Goal: Transaction & Acquisition: Purchase product/service

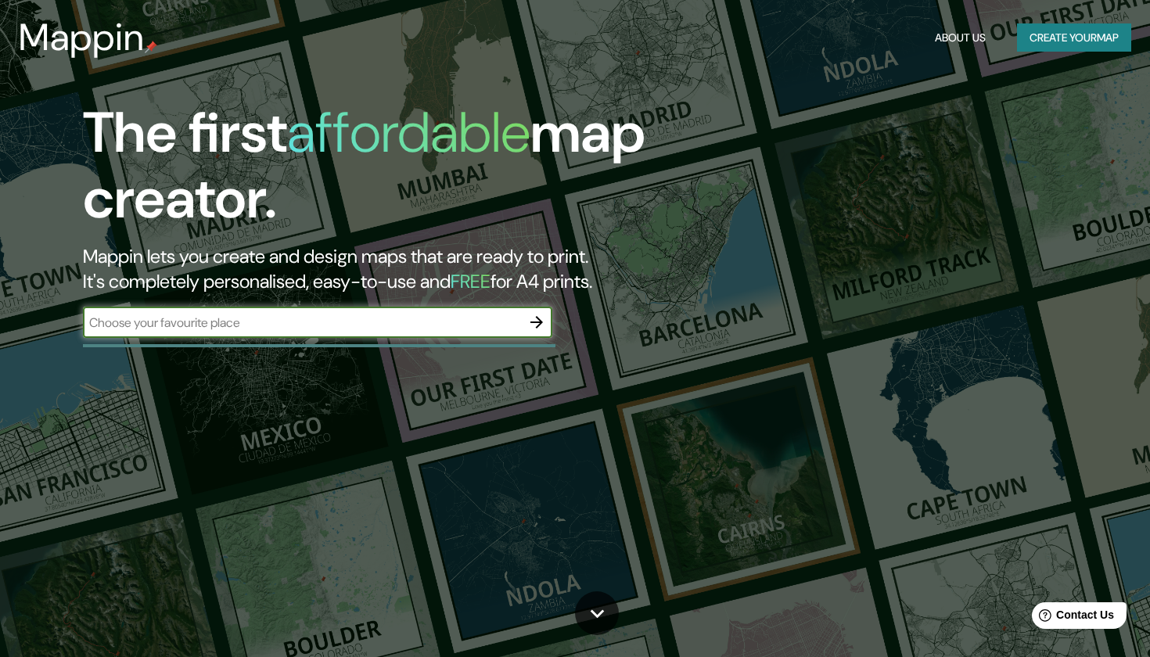
click at [1080, 30] on button "Create your map" at bounding box center [1074, 37] width 114 height 29
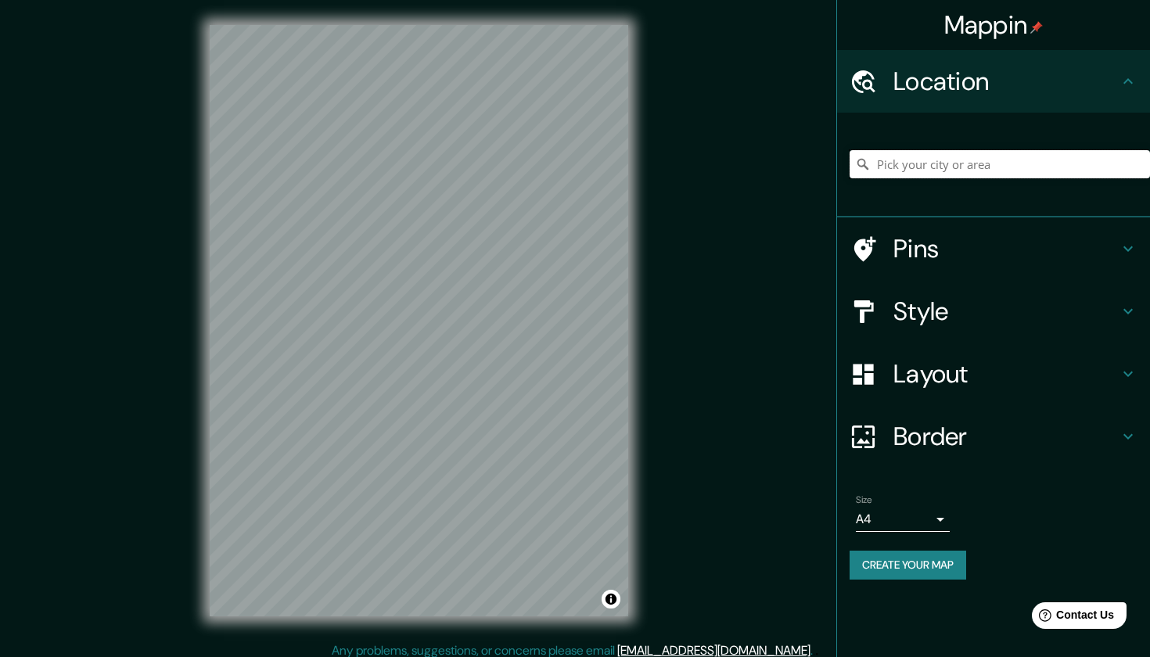
click at [976, 155] on input "Pick your city or area" at bounding box center [1000, 164] width 300 height 28
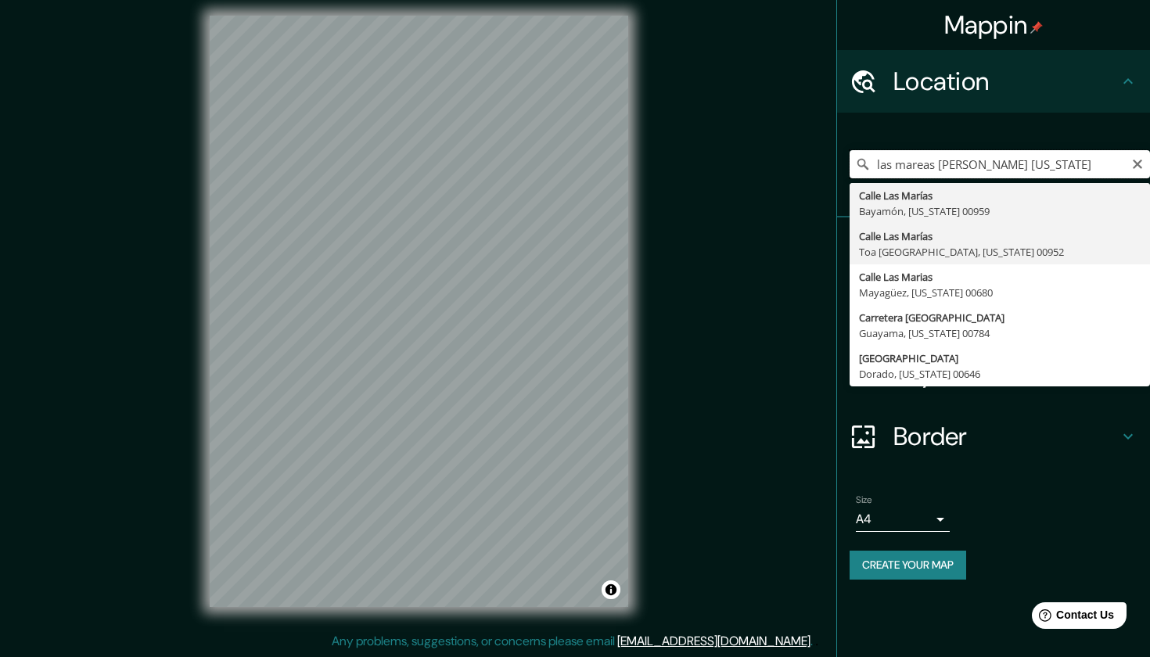
scroll to position [9, 0]
click at [877, 166] on input "las mareas [PERSON_NAME] [US_STATE]" at bounding box center [1000, 164] width 300 height 28
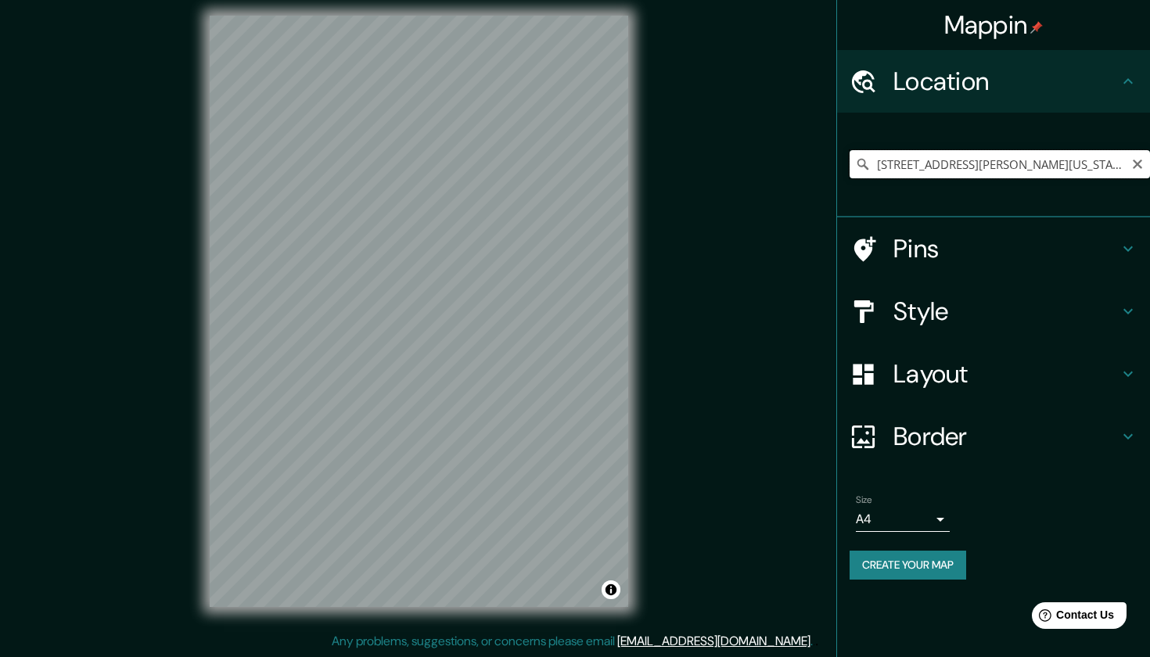
click at [1091, 166] on input "[STREET_ADDRESS][PERSON_NAME][US_STATE]" at bounding box center [1000, 164] width 300 height 28
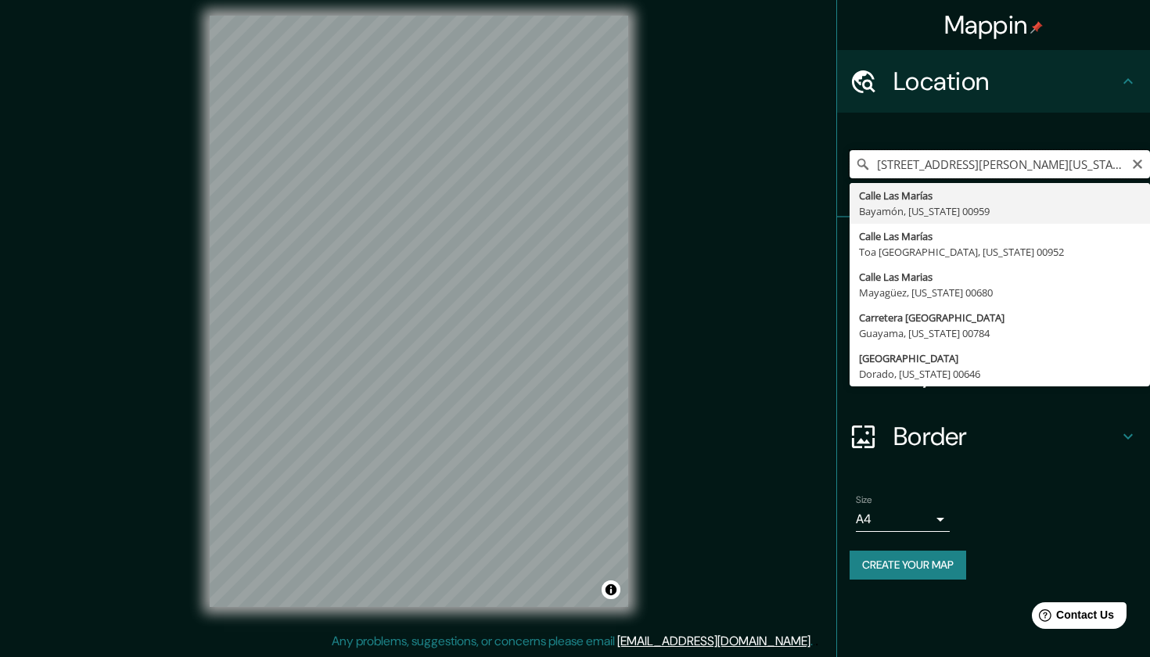
click at [1092, 159] on input "[STREET_ADDRESS][PERSON_NAME][US_STATE]" at bounding box center [1000, 164] width 300 height 28
type input "[GEOGRAPHIC_DATA], [GEOGRAPHIC_DATA], [US_STATE] 00959"
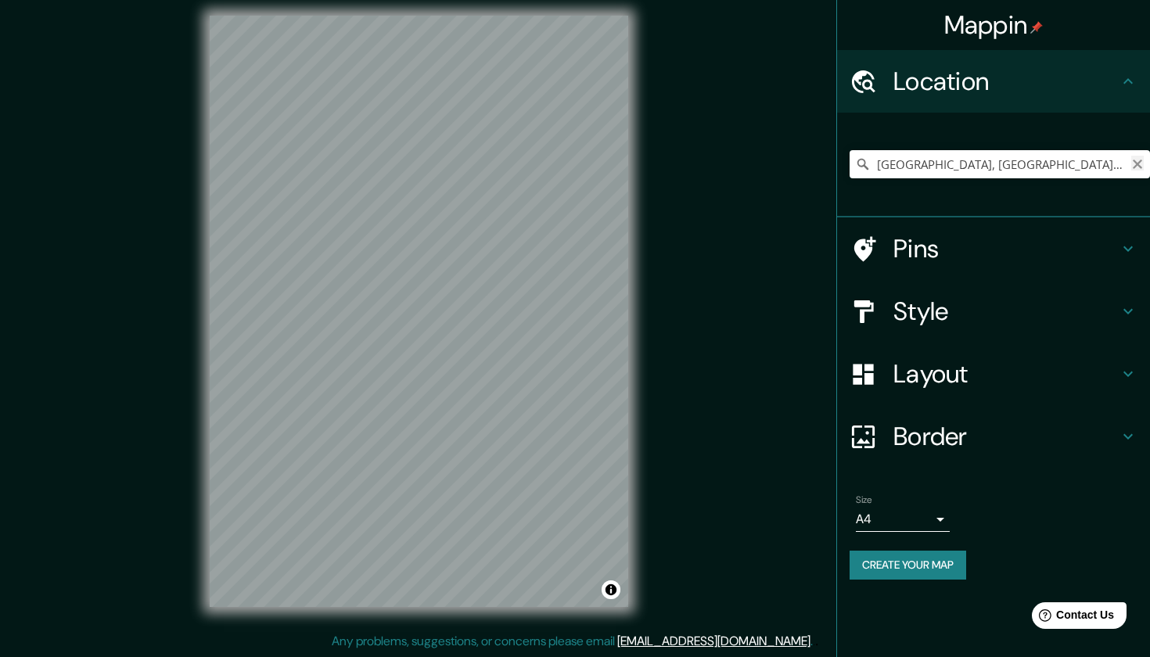
click at [1137, 165] on icon "Clear" at bounding box center [1137, 164] width 9 height 9
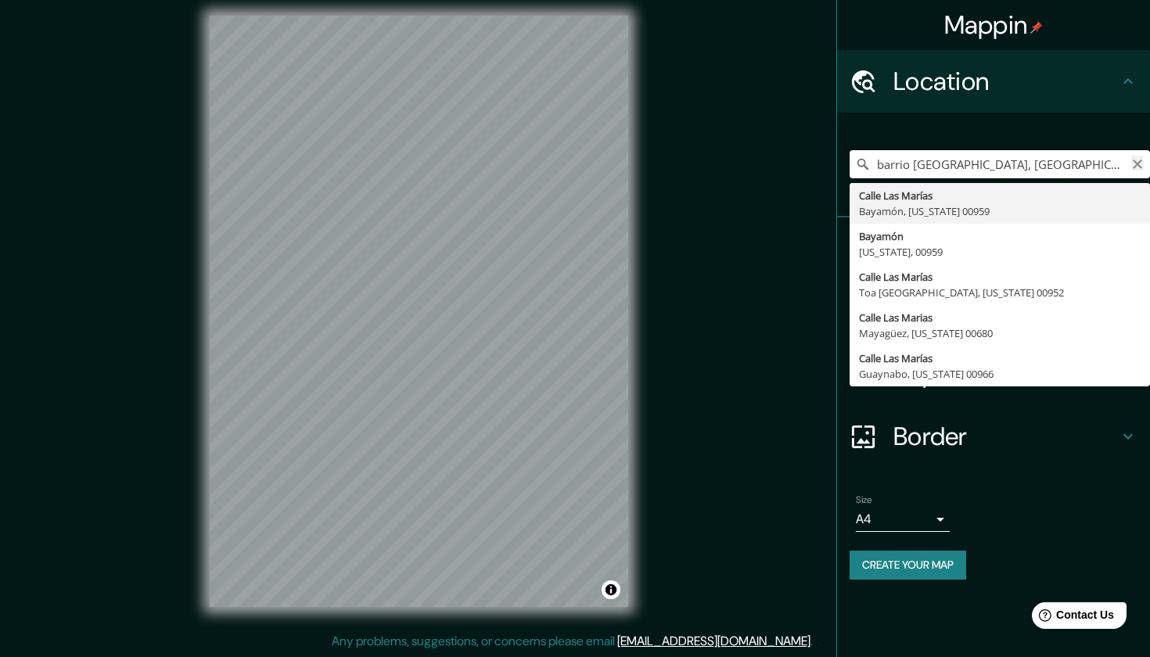
type input "barrio [GEOGRAPHIC_DATA], [GEOGRAPHIC_DATA], [US_STATE] 00959"
click at [1136, 167] on icon "Clear" at bounding box center [1137, 164] width 13 height 13
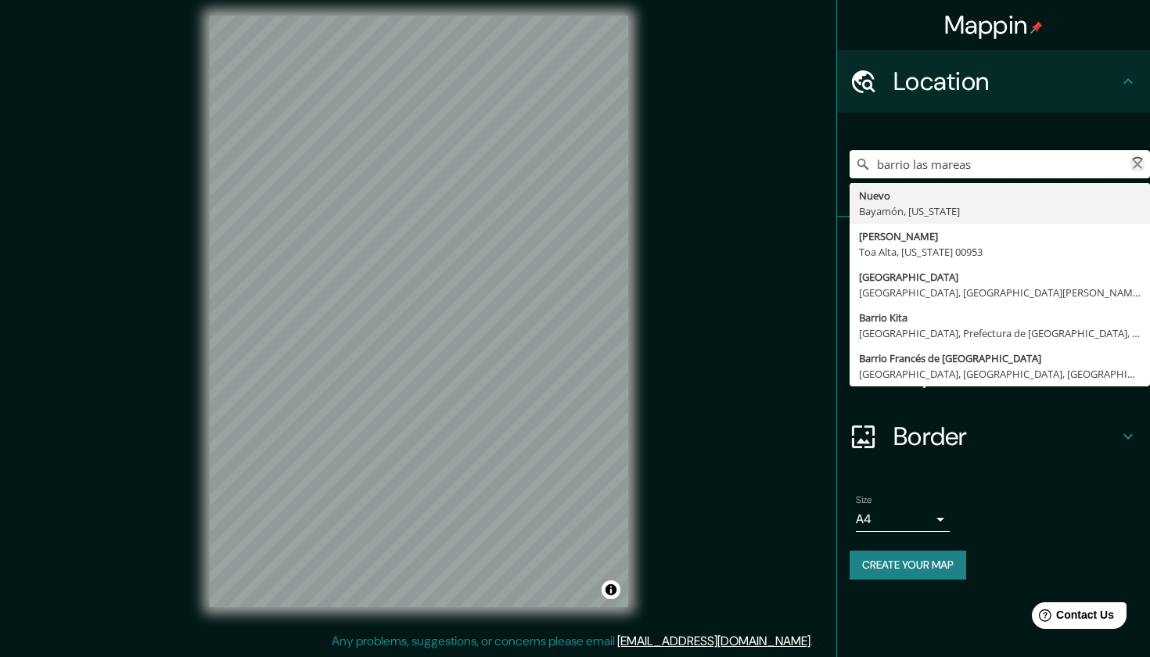
type input "Nuevo, [GEOGRAPHIC_DATA], [US_STATE]"
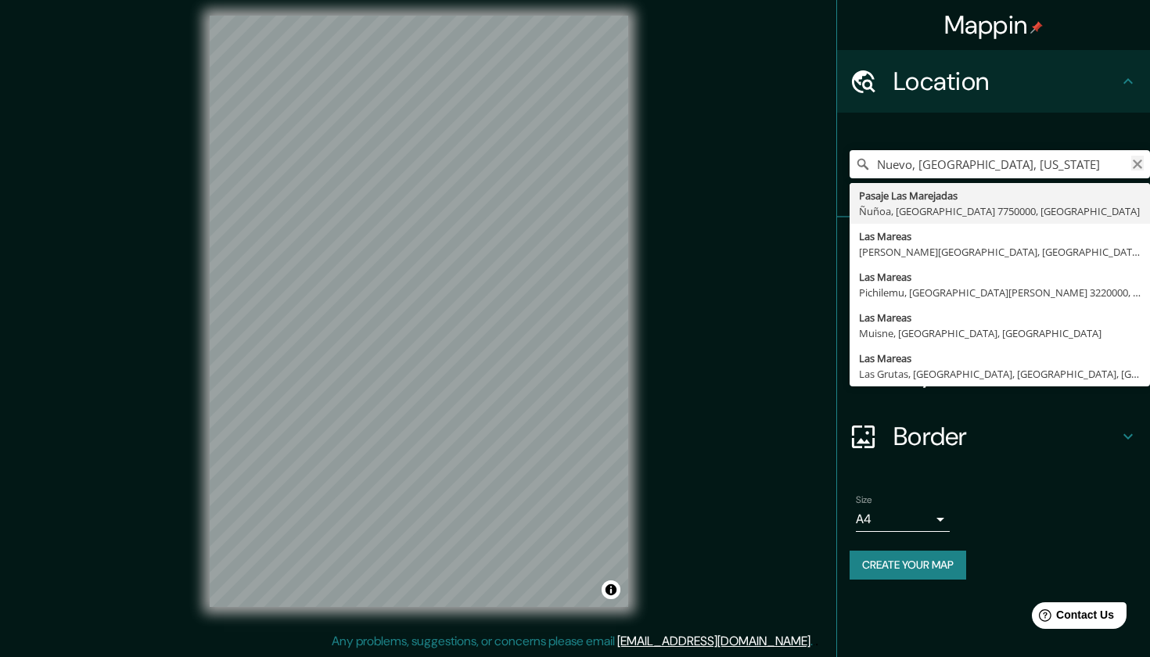
click at [1142, 164] on icon "Clear" at bounding box center [1137, 164] width 13 height 13
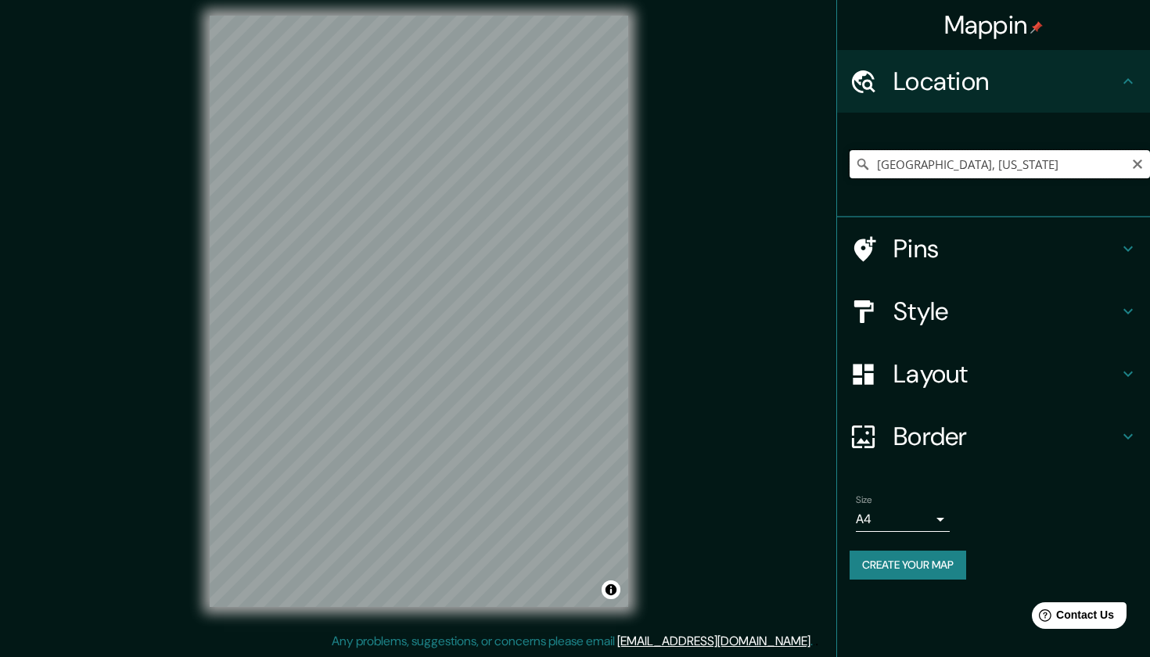
click at [1039, 169] on input "[GEOGRAPHIC_DATA], [US_STATE]" at bounding box center [1000, 164] width 300 height 28
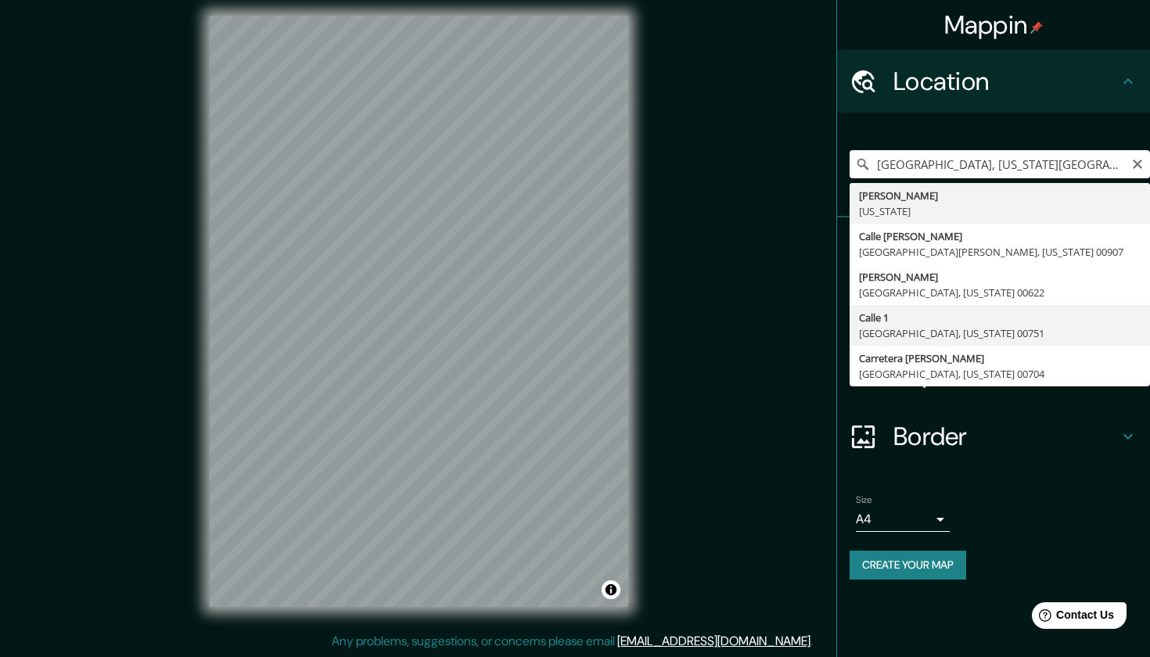
type input "[STREET_ADDRESS][PERSON_NAME][US_STATE]"
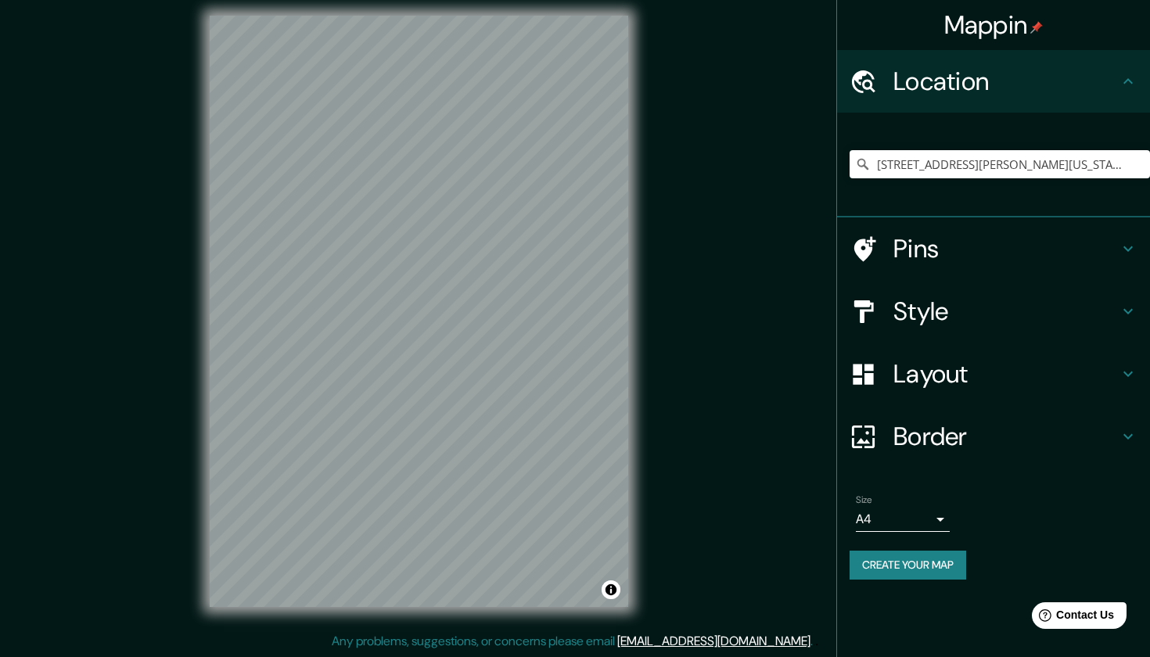
click at [919, 520] on body "Mappin Location [GEOGRAPHIC_DATA][PERSON_NAME], [US_STATE] 00751 Pins Style Lay…" at bounding box center [575, 319] width 1150 height 657
click at [916, 573] on li "A3" at bounding box center [903, 577] width 94 height 28
click at [925, 515] on body "Mappin Location [GEOGRAPHIC_DATA][PERSON_NAME], [US_STATE] 00751 Pins Style Lay…" at bounding box center [575, 319] width 1150 height 657
click at [919, 599] on li "A1 ($2.50)" at bounding box center [903, 605] width 94 height 28
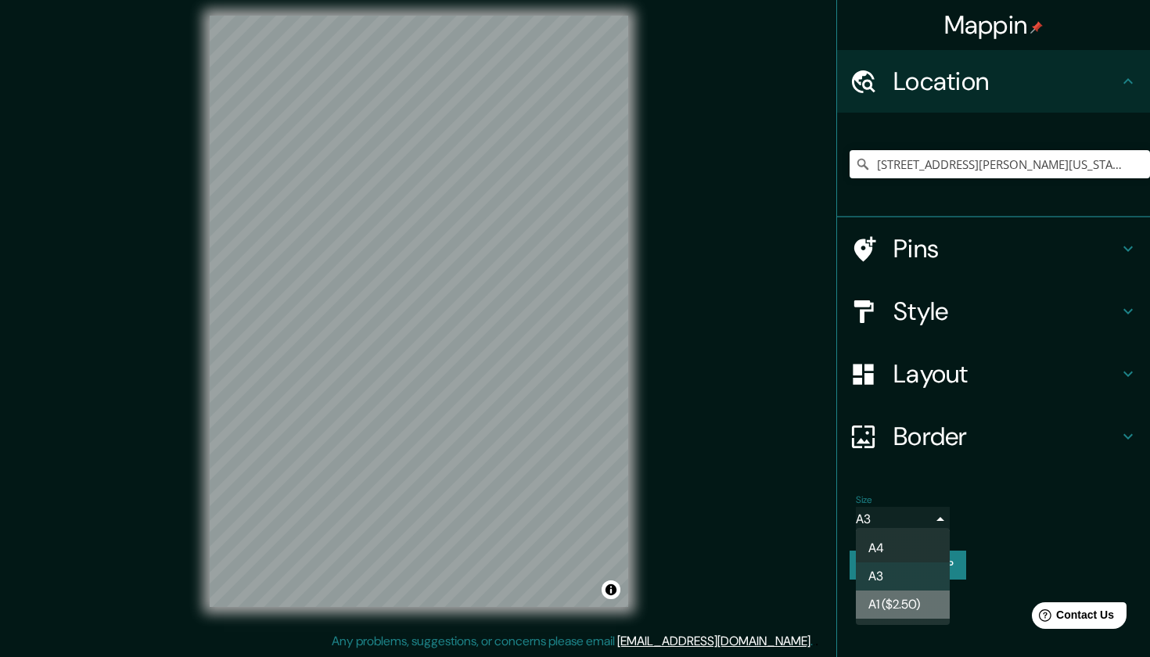
type input "a3"
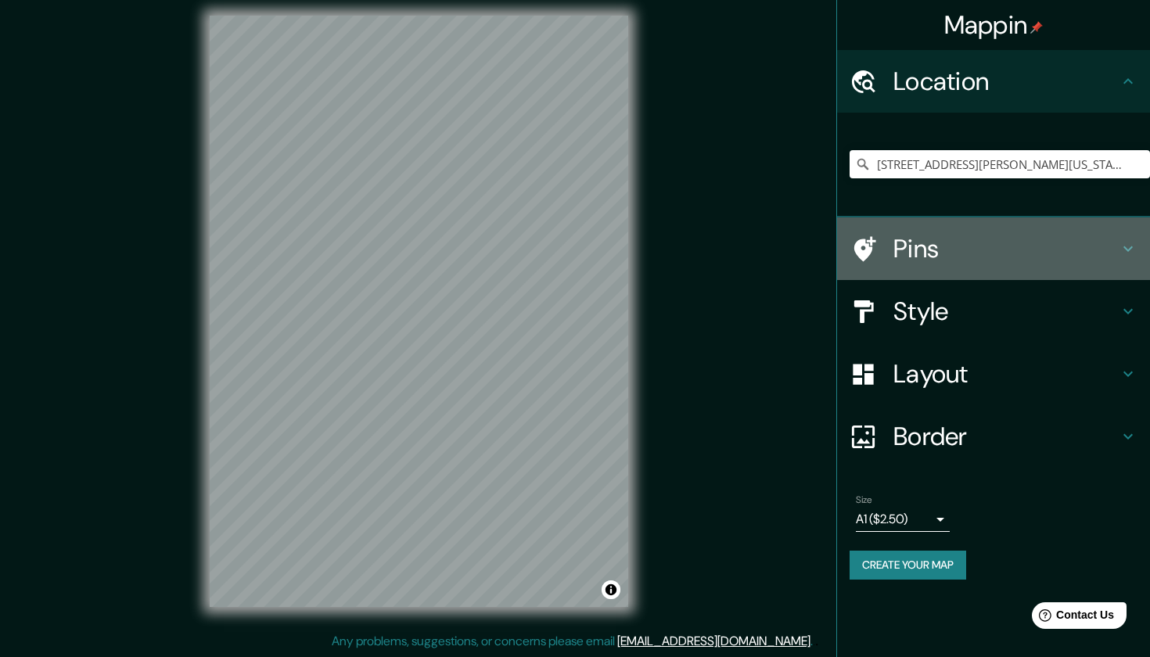
click at [943, 241] on h4 "Pins" at bounding box center [1005, 248] width 225 height 31
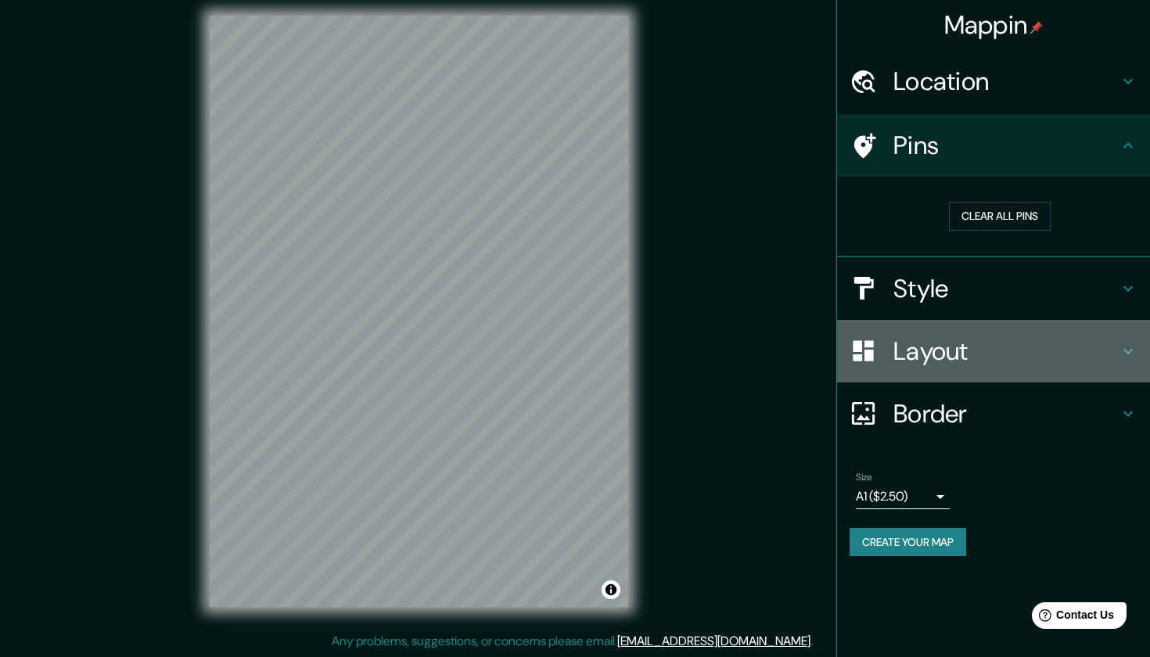
click at [982, 347] on h4 "Layout" at bounding box center [1005, 351] width 225 height 31
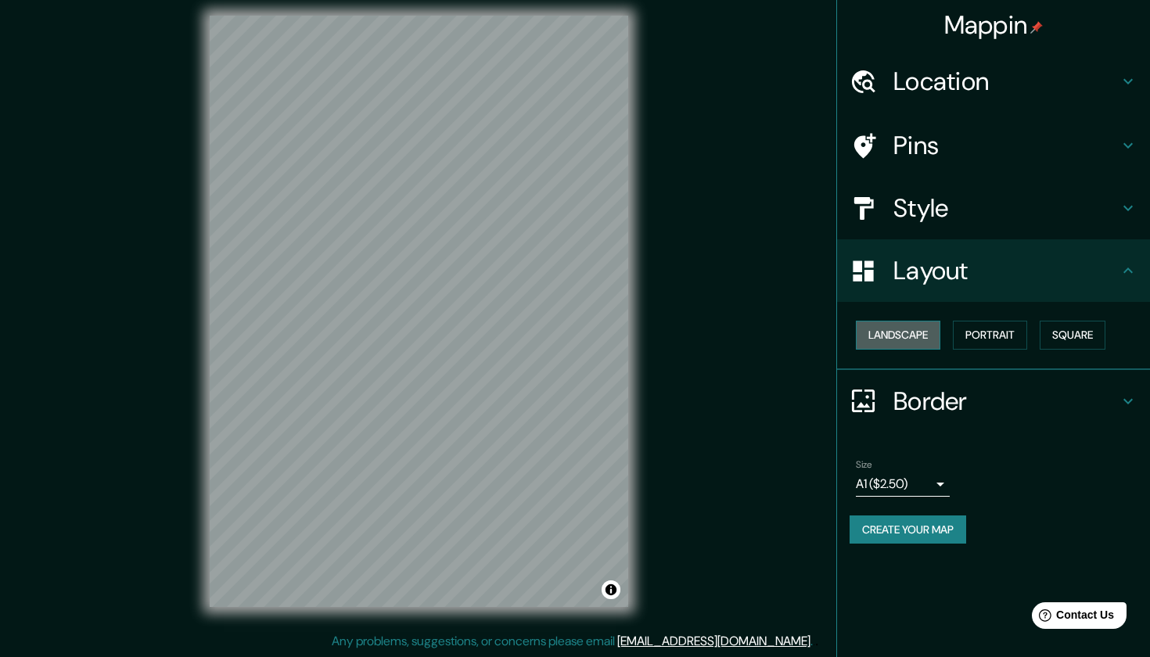
click at [929, 326] on button "Landscape" at bounding box center [898, 335] width 84 height 29
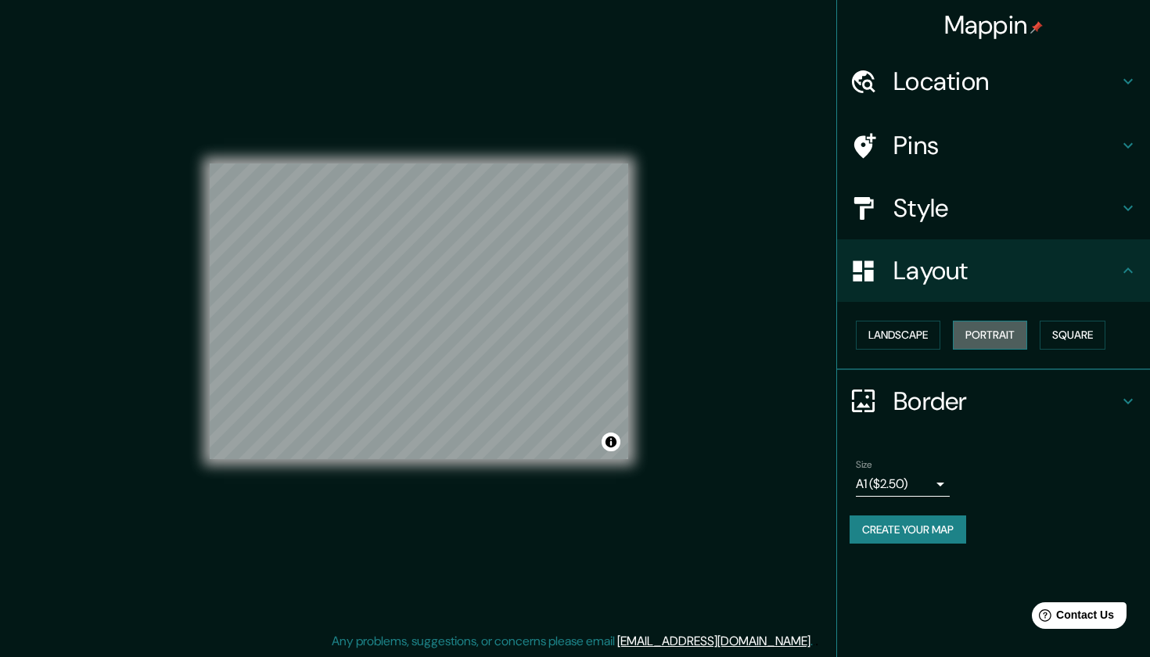
click at [1002, 327] on button "Portrait" at bounding box center [990, 335] width 74 height 29
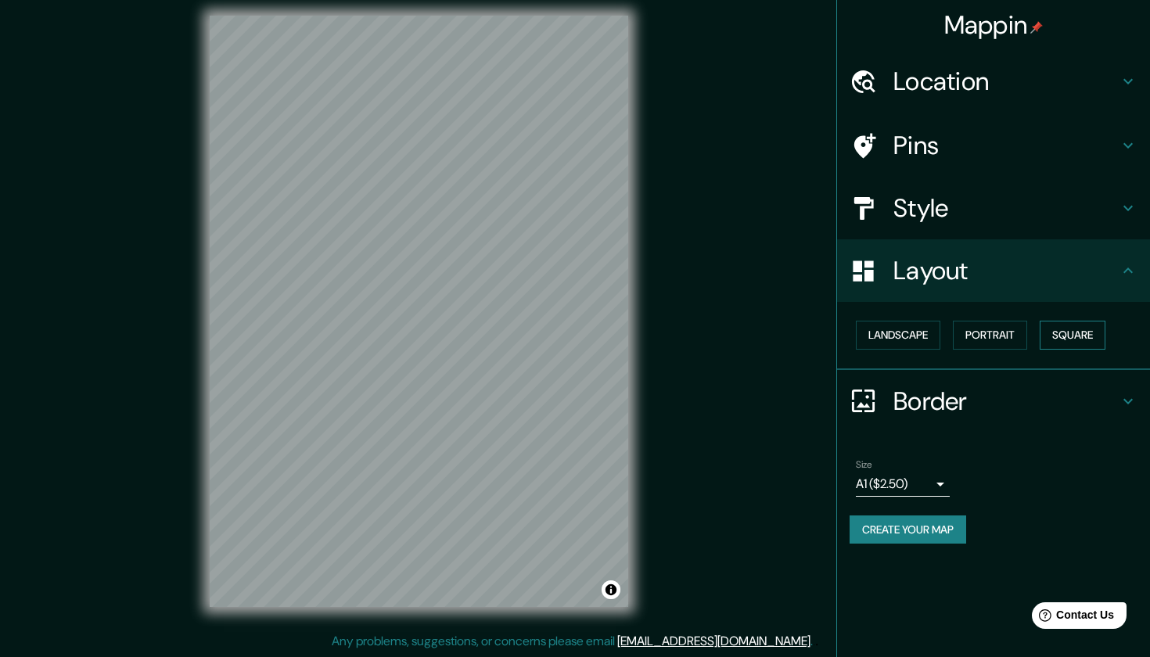
click at [1067, 336] on button "Square" at bounding box center [1073, 335] width 66 height 29
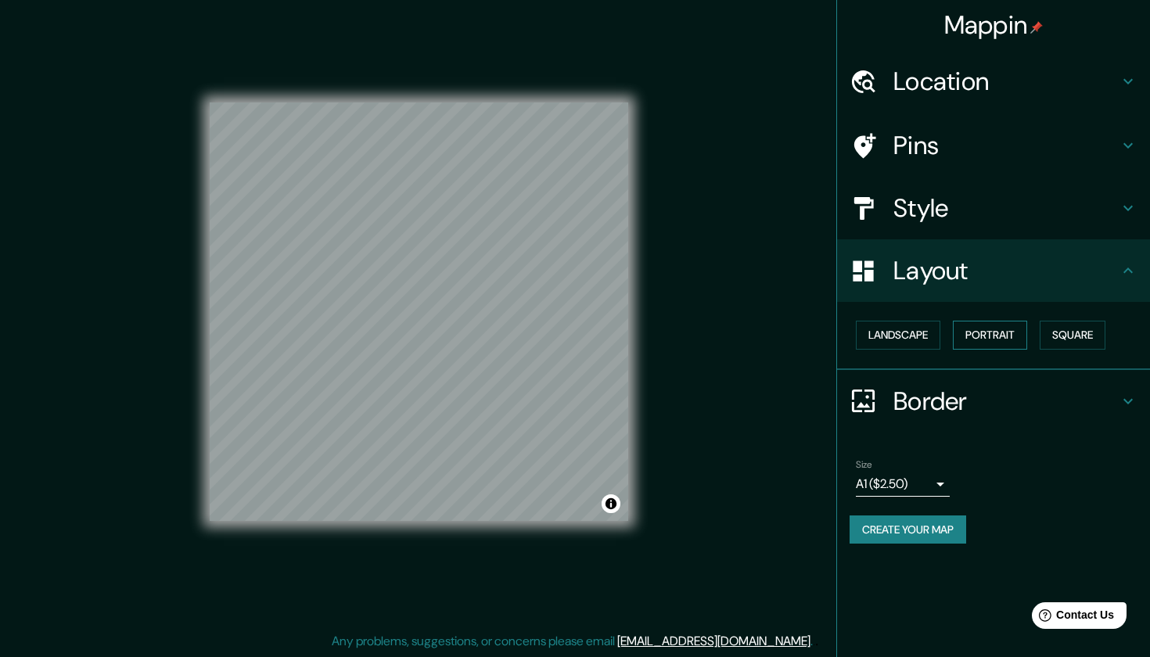
click at [1019, 336] on button "Portrait" at bounding box center [990, 335] width 74 height 29
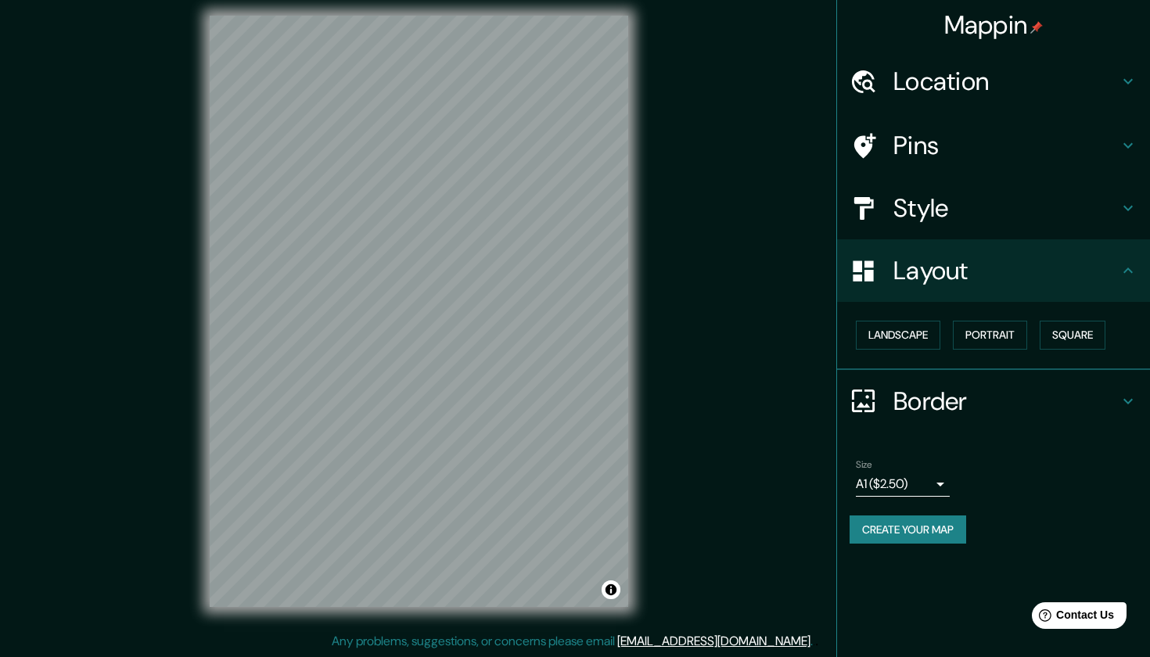
click at [940, 390] on h4 "Border" at bounding box center [1005, 401] width 225 height 31
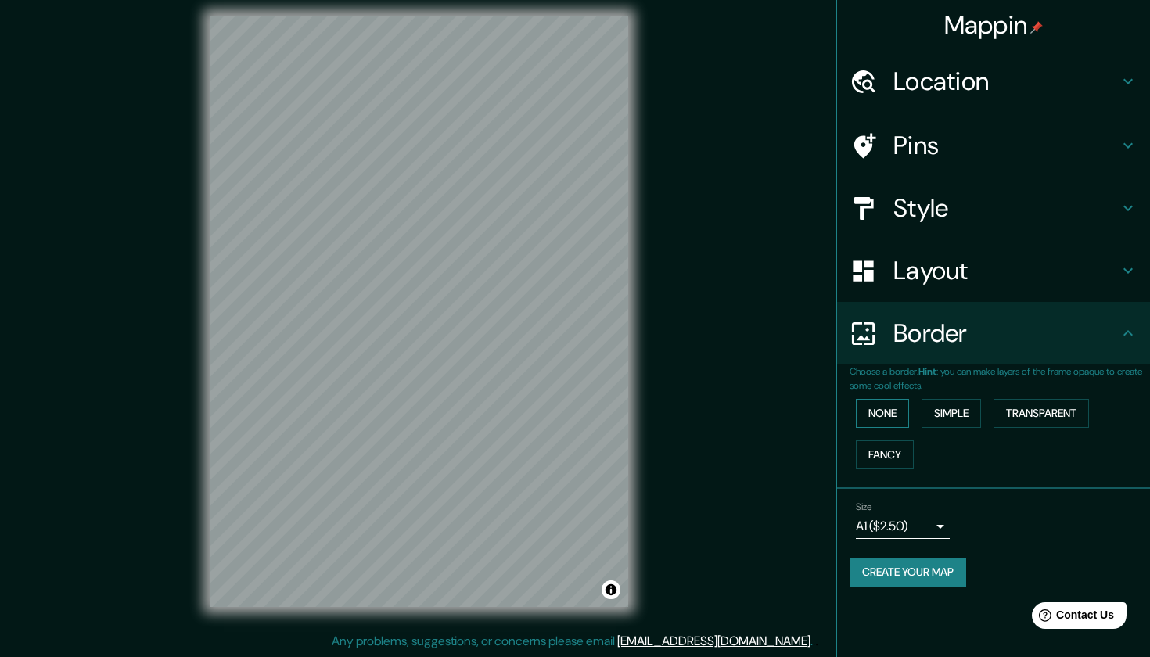
click at [901, 402] on button "None" at bounding box center [882, 413] width 53 height 29
click at [900, 405] on button "None" at bounding box center [882, 413] width 53 height 29
click at [1067, 405] on button "Transparent" at bounding box center [1041, 413] width 95 height 29
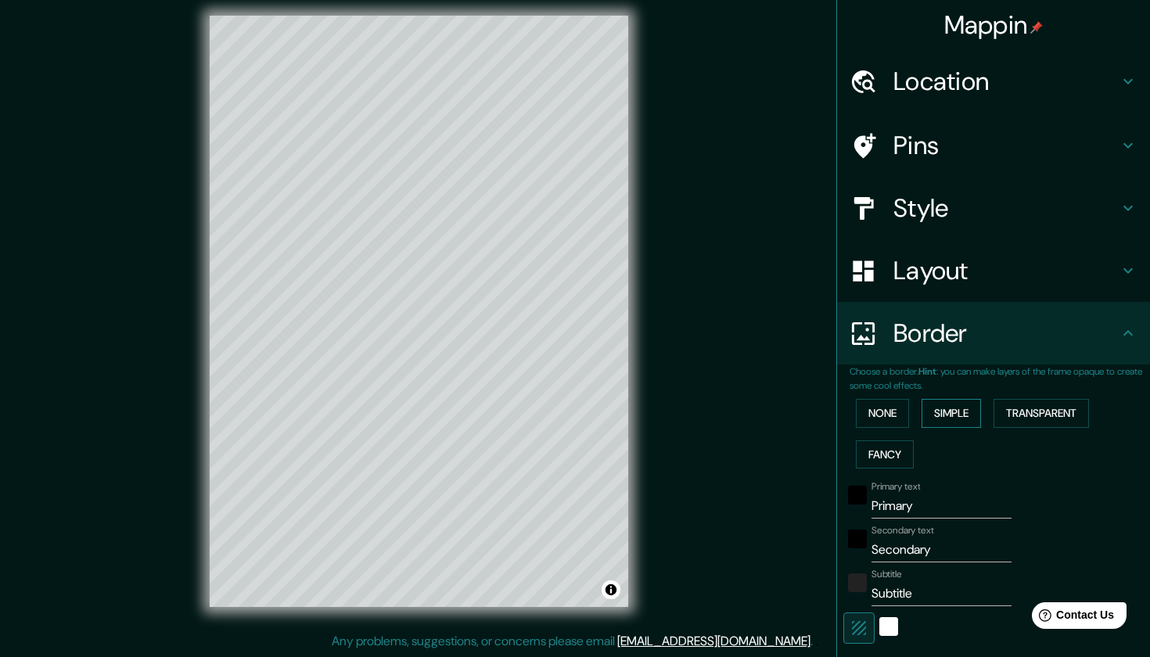
click at [981, 404] on button "Simple" at bounding box center [951, 413] width 59 height 29
click at [896, 440] on button "Fancy" at bounding box center [885, 454] width 58 height 29
click at [896, 412] on button "None" at bounding box center [882, 413] width 53 height 29
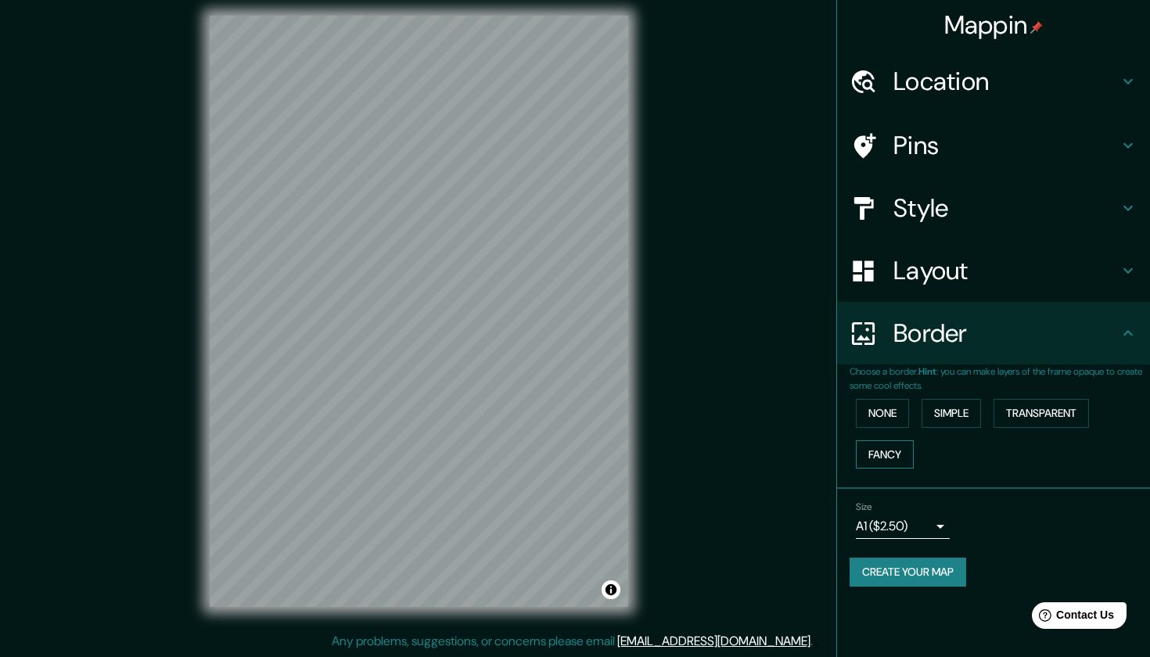
click at [899, 441] on button "Fancy" at bounding box center [885, 454] width 58 height 29
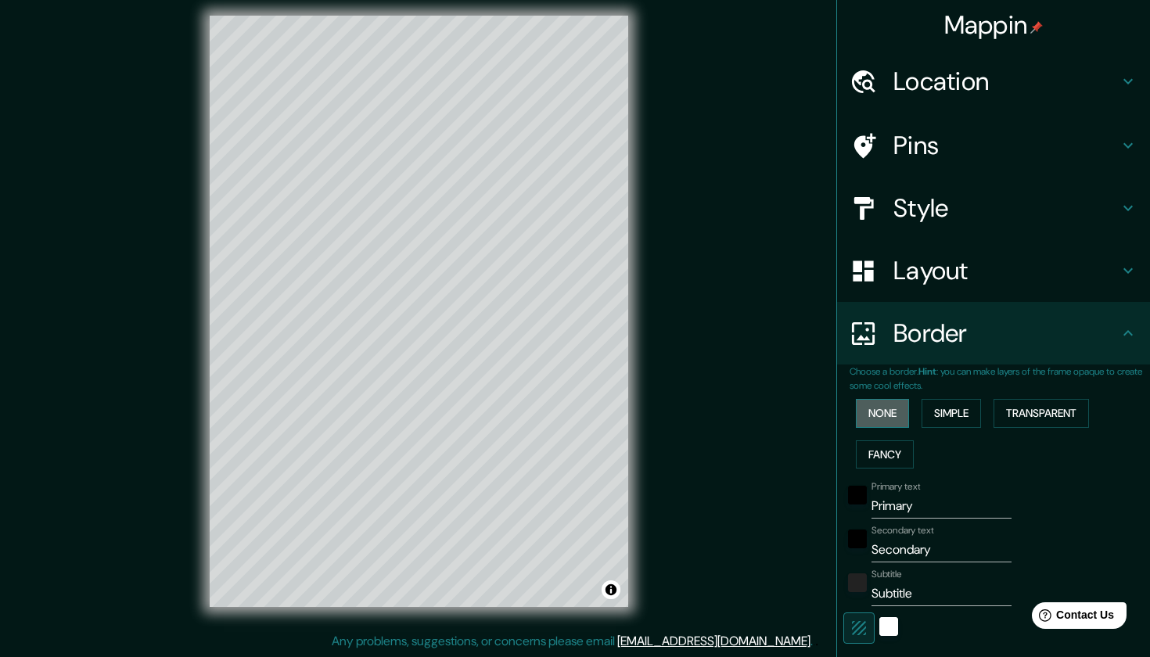
click at [898, 404] on button "None" at bounding box center [882, 413] width 53 height 29
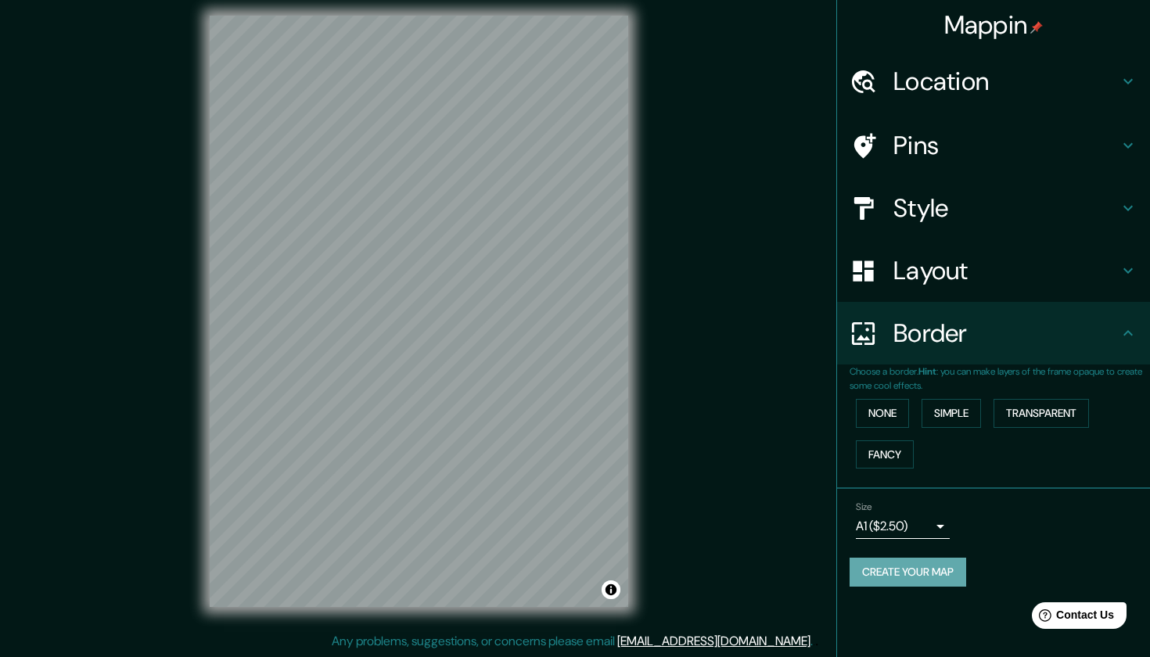
click at [929, 568] on button "Create your map" at bounding box center [908, 572] width 117 height 29
